Goal: Transaction & Acquisition: Book appointment/travel/reservation

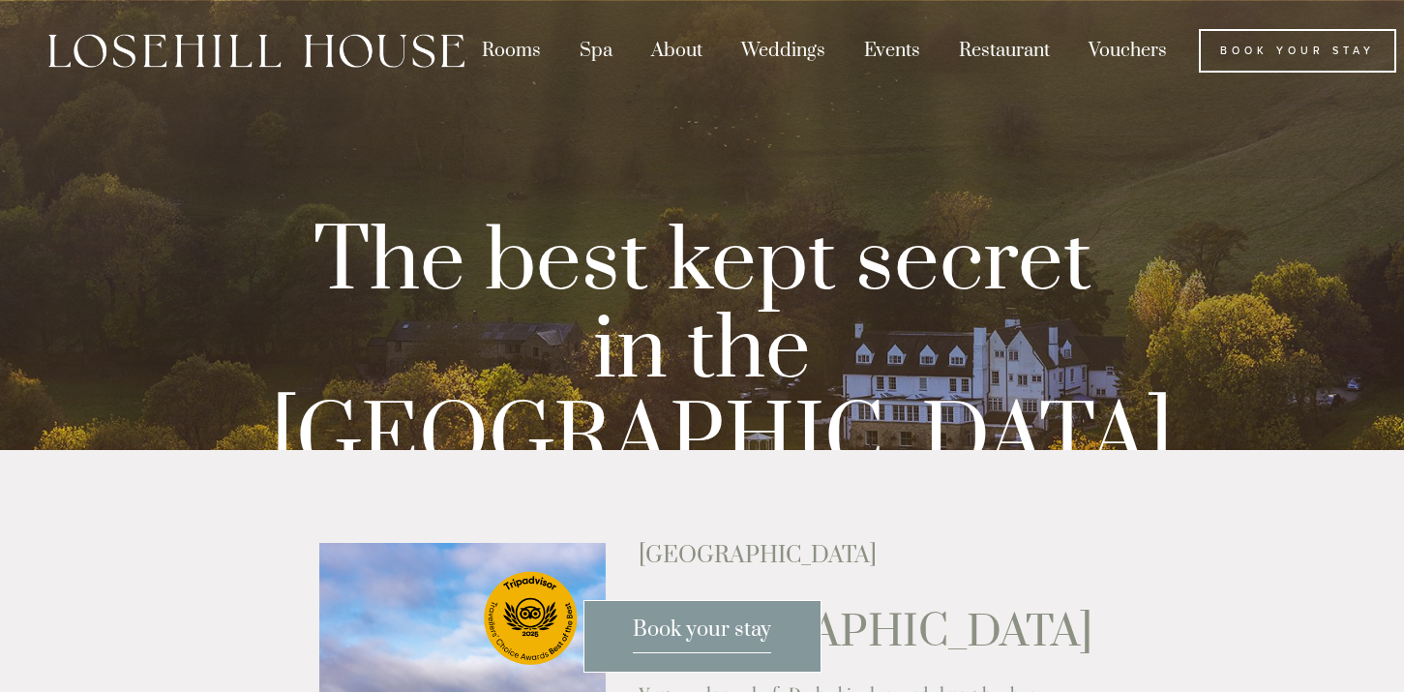
click at [627, 175] on div at bounding box center [702, 346] width 1404 height 692
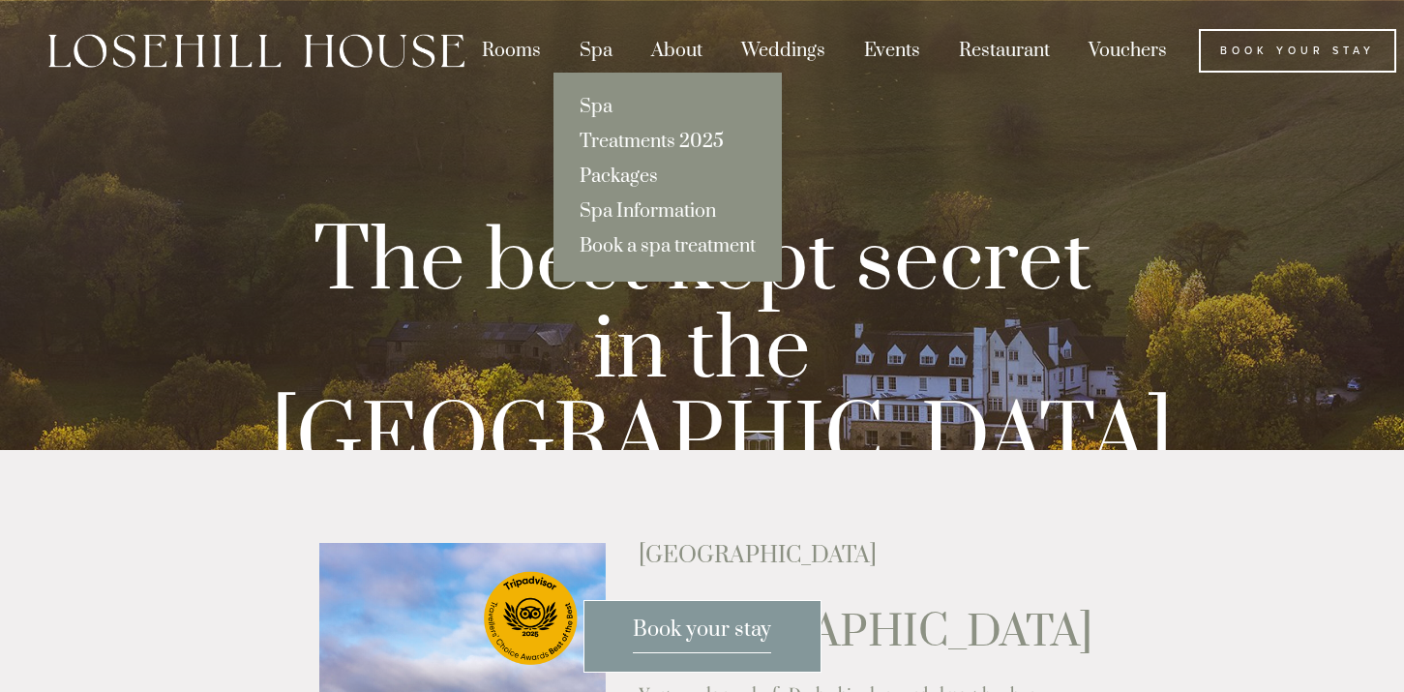
click at [603, 176] on link "Packages" at bounding box center [668, 177] width 228 height 35
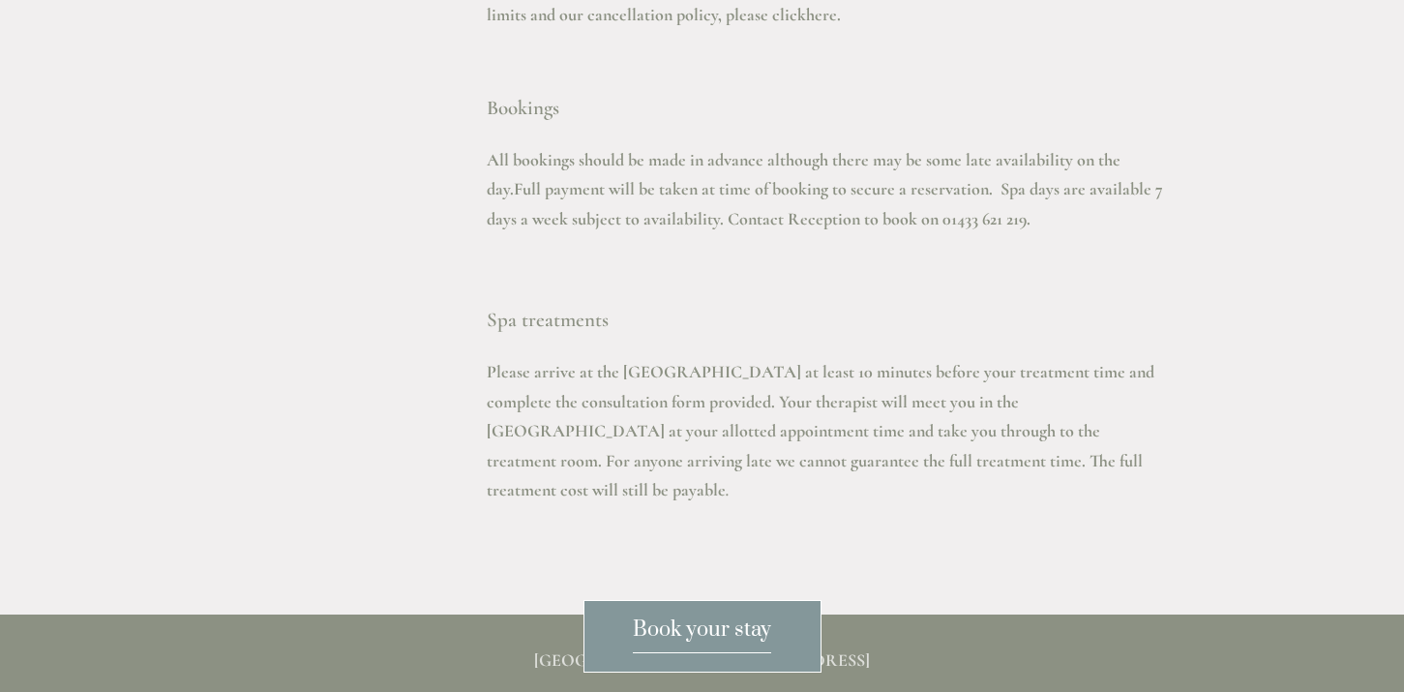
scroll to position [3910, 21]
